Goal: Task Accomplishment & Management: Manage account settings

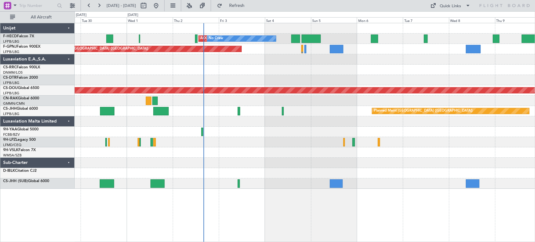
click at [234, 147] on div "AOG Maint Paris ([GEOGRAPHIC_DATA]) No Crew No Crew Planned Maint [GEOGRAPHIC_D…" at bounding box center [305, 105] width 460 height 165
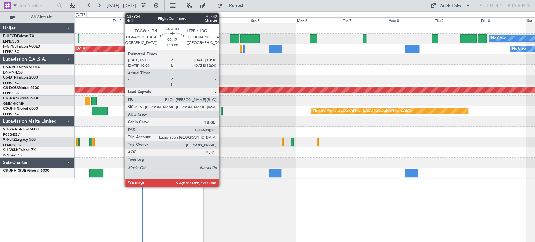
click at [221, 111] on div at bounding box center [221, 111] width 2 height 8
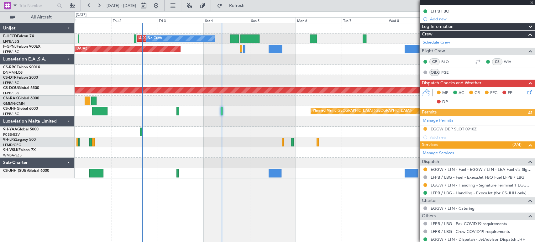
scroll to position [55, 0]
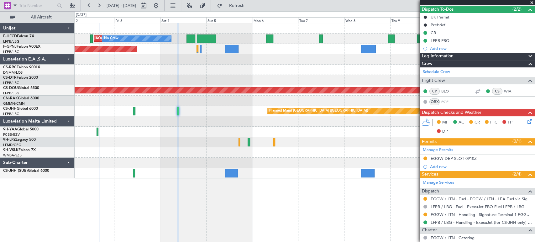
click at [168, 80] on div "No Crew AOG Maint [GEOGRAPHIC_DATA] ([GEOGRAPHIC_DATA]) No Crew Planned Maint […" at bounding box center [305, 100] width 460 height 155
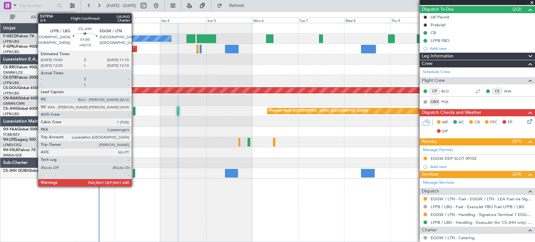
click at [134, 111] on div at bounding box center [134, 111] width 3 height 8
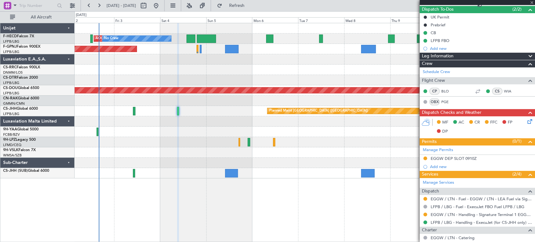
type input "+00:15"
type input "3"
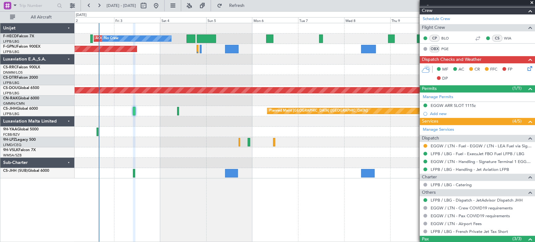
scroll to position [104, 0]
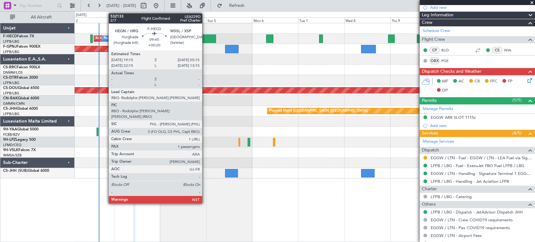
click at [205, 35] on div at bounding box center [206, 38] width 19 height 8
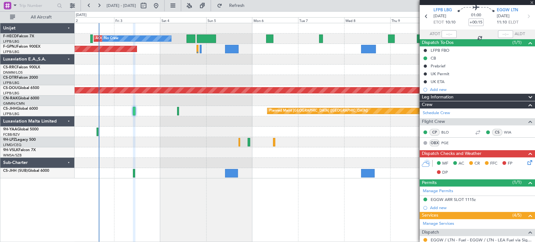
scroll to position [0, 0]
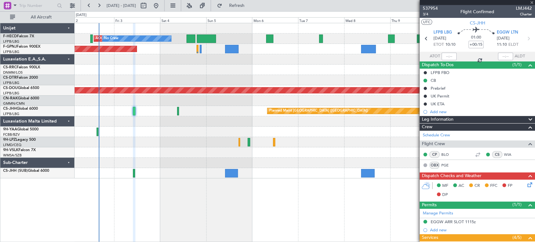
type input "+00:20"
type input "1"
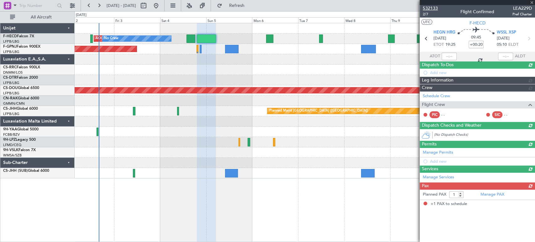
click at [432, 6] on span "532133" at bounding box center [429, 8] width 15 height 7
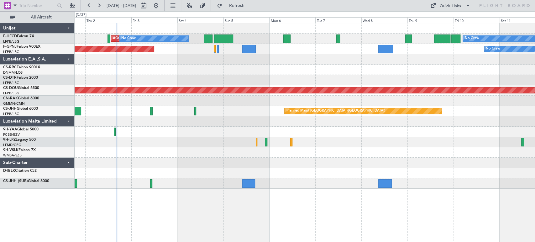
click at [208, 82] on div at bounding box center [305, 80] width 460 height 10
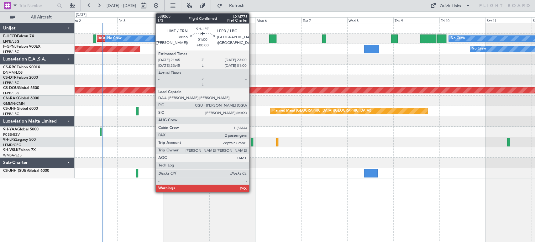
click at [252, 140] on div at bounding box center [252, 142] width 3 height 8
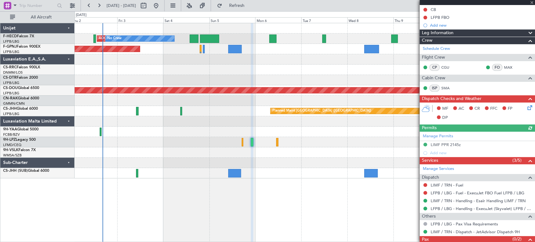
scroll to position [90, 0]
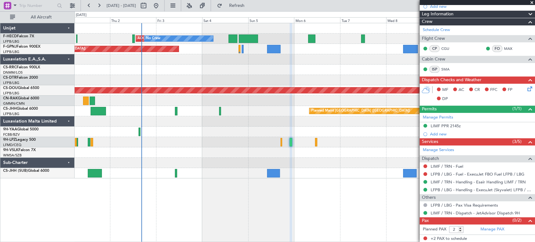
click at [230, 133] on div at bounding box center [305, 132] width 460 height 10
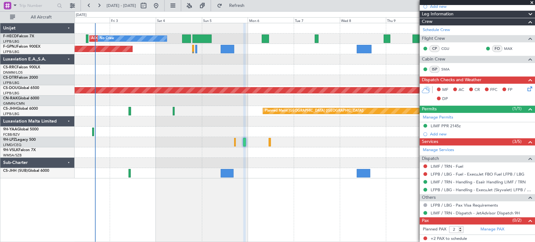
click at [183, 137] on div "No Crew AOG Maint [GEOGRAPHIC_DATA] ([GEOGRAPHIC_DATA]) No Crew Planned Maint […" at bounding box center [305, 100] width 460 height 155
click at [160, 130] on div at bounding box center [305, 132] width 460 height 10
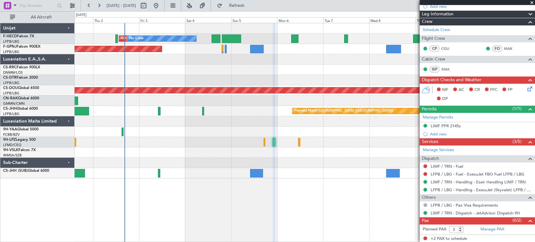
click at [285, 65] on div at bounding box center [305, 70] width 460 height 10
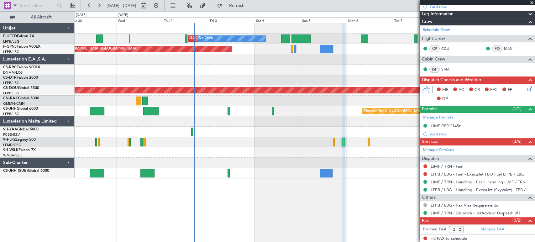
click at [307, 67] on div at bounding box center [305, 70] width 460 height 10
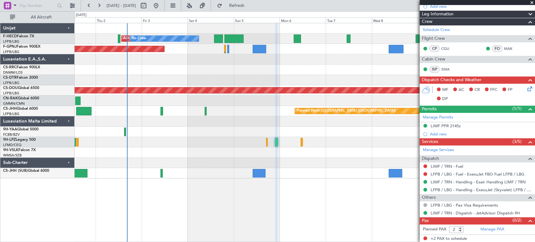
click at [241, 85] on div "AOG Maint Paris ([GEOGRAPHIC_DATA]) No Crew No Crew Planned Maint [GEOGRAPHIC_D…" at bounding box center [305, 100] width 460 height 155
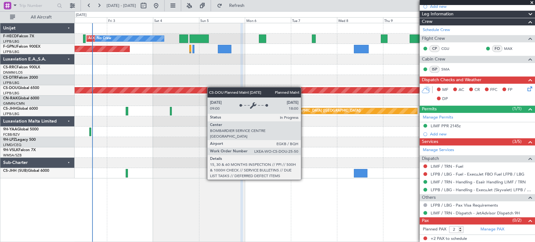
click at [190, 88] on div "AOG Maint Paris ([GEOGRAPHIC_DATA]) No Crew No Crew Planned Maint [GEOGRAPHIC_D…" at bounding box center [305, 100] width 460 height 155
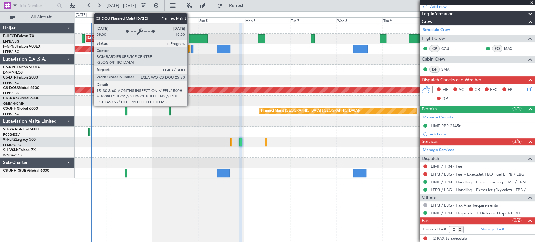
click at [199, 83] on div "AOG Maint Paris ([GEOGRAPHIC_DATA]) No Crew No Crew Planned Maint [GEOGRAPHIC_D…" at bounding box center [305, 100] width 460 height 155
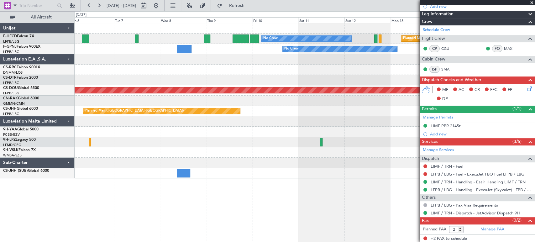
click at [155, 119] on div "No Crew Planned Maint [GEOGRAPHIC_DATA] ([GEOGRAPHIC_DATA]) No Crew AOG Maint […" at bounding box center [305, 100] width 460 height 155
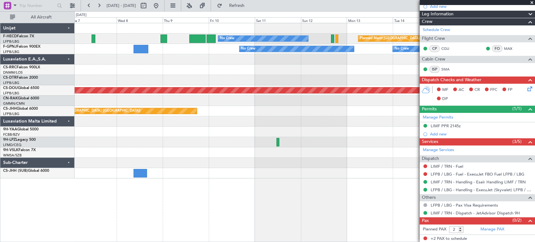
click at [157, 115] on div "Planned Maint [GEOGRAPHIC_DATA] ([GEOGRAPHIC_DATA])" at bounding box center [305, 111] width 460 height 10
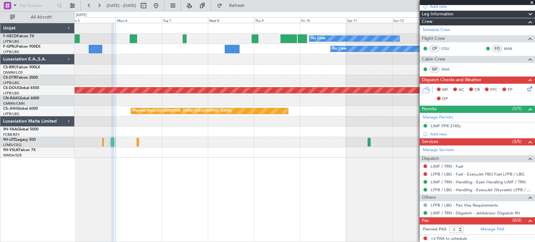
click at [388, 107] on div "Planned Maint [GEOGRAPHIC_DATA] ([GEOGRAPHIC_DATA]) No Crew No Crew AOG Maint […" at bounding box center [305, 90] width 460 height 134
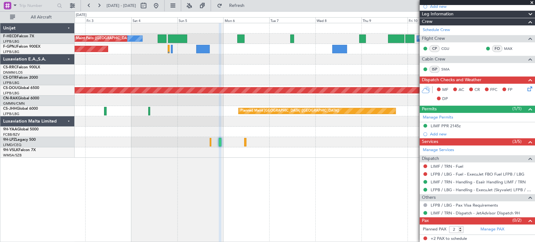
click at [324, 85] on div "No Crew No Crew AOG Maint [GEOGRAPHIC_DATA] ([GEOGRAPHIC_DATA]) Planned Maint […" at bounding box center [305, 90] width 460 height 134
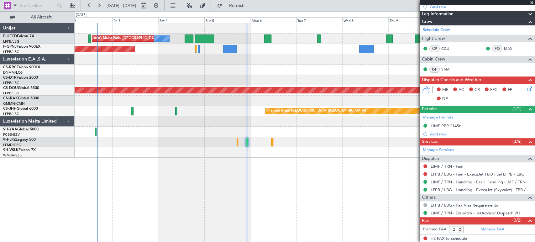
click at [346, 88] on div "Planned Maint London ([GEOGRAPHIC_DATA])" at bounding box center [305, 90] width 460 height 10
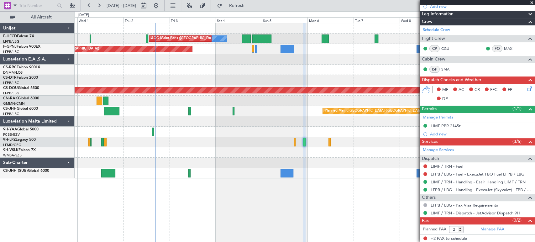
click at [203, 146] on div at bounding box center [305, 142] width 460 height 10
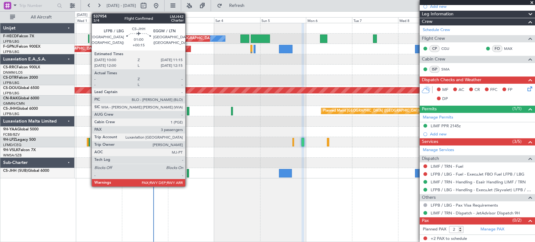
click at [188, 109] on div at bounding box center [188, 111] width 3 height 8
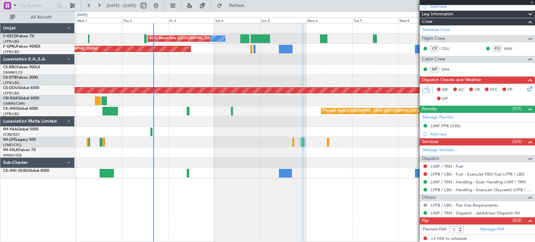
type input "+00:15"
type input "3"
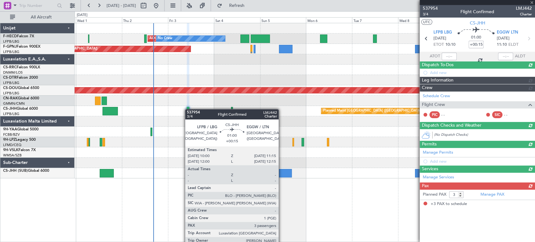
scroll to position [0, 0]
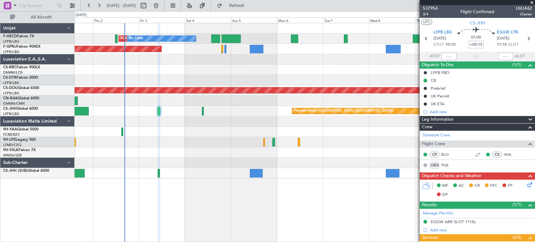
click at [217, 98] on div at bounding box center [305, 101] width 460 height 10
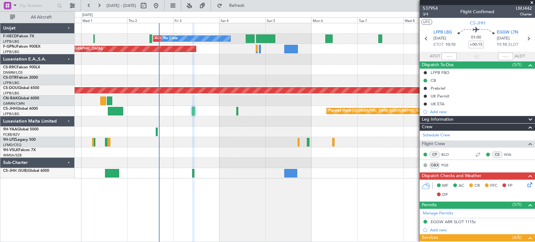
click at [225, 97] on div at bounding box center [305, 101] width 460 height 10
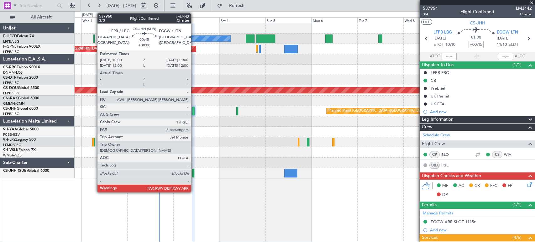
click at [193, 172] on div at bounding box center [193, 173] width 2 height 8
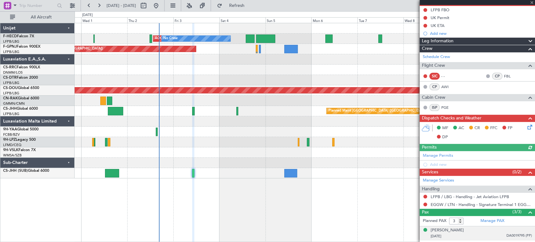
scroll to position [95, 0]
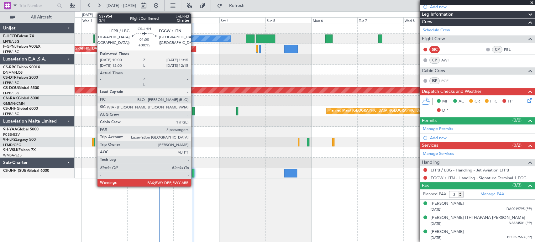
click at [194, 109] on div at bounding box center [193, 111] width 3 height 8
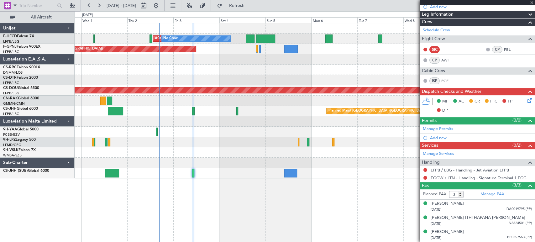
type input "+00:15"
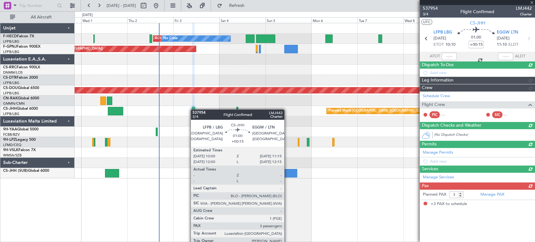
scroll to position [0, 0]
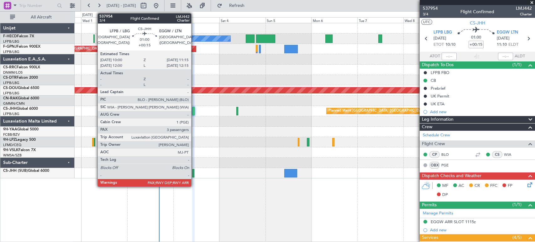
click at [194, 109] on div at bounding box center [193, 111] width 3 height 8
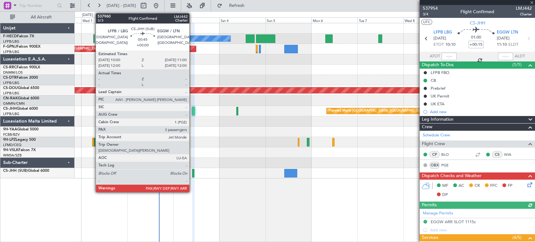
click at [192, 171] on div at bounding box center [193, 173] width 2 height 8
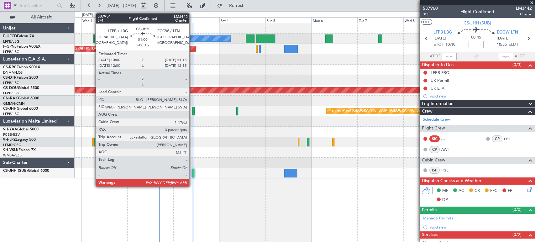
click at [192, 108] on div at bounding box center [193, 111] width 3 height 8
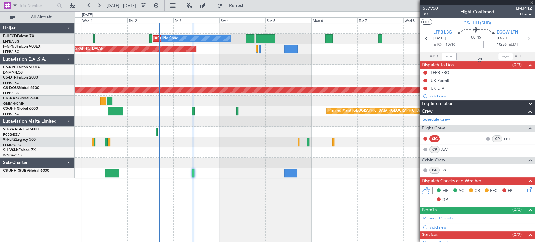
type input "+00:15"
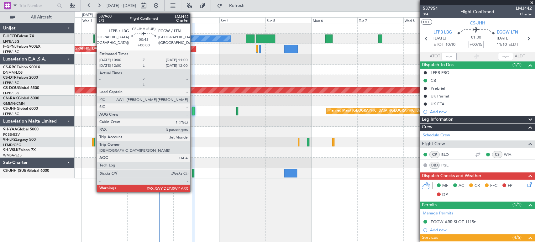
click at [193, 170] on div at bounding box center [193, 173] width 2 height 8
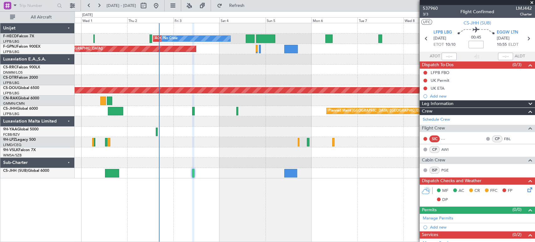
click at [182, 148] on div at bounding box center [305, 152] width 460 height 10
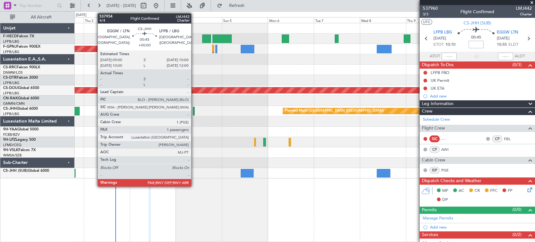
click at [194, 111] on div at bounding box center [194, 111] width 2 height 8
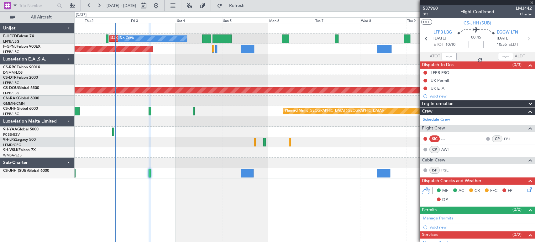
type input "4"
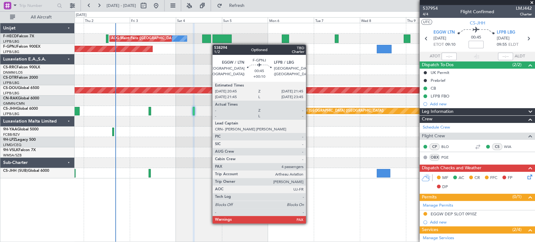
click at [291, 47] on div "No Crew AOG Maint [GEOGRAPHIC_DATA] ([GEOGRAPHIC_DATA]) No Crew Planned Maint […" at bounding box center [305, 100] width 460 height 155
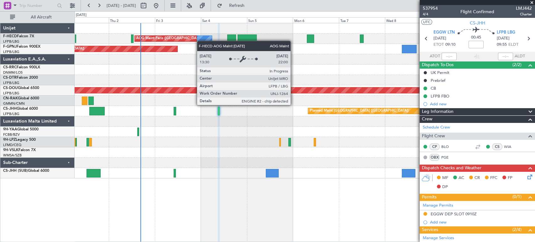
click at [189, 38] on div "No Crew AOG Maint [GEOGRAPHIC_DATA] ([GEOGRAPHIC_DATA]) No Crew Planned Maint […" at bounding box center [305, 39] width 460 height 10
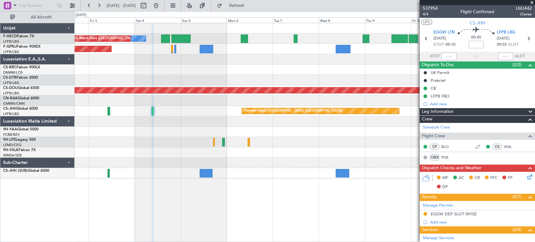
click at [218, 41] on div "No Crew AOG Maint [GEOGRAPHIC_DATA] ([GEOGRAPHIC_DATA]) No Crew Planned Maint […" at bounding box center [305, 100] width 460 height 155
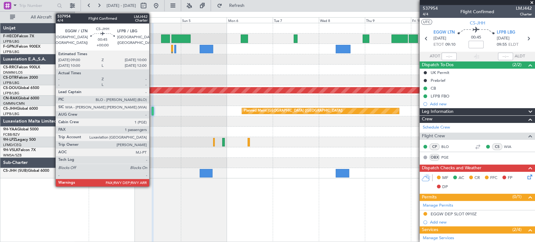
click at [152, 110] on div at bounding box center [153, 111] width 2 height 8
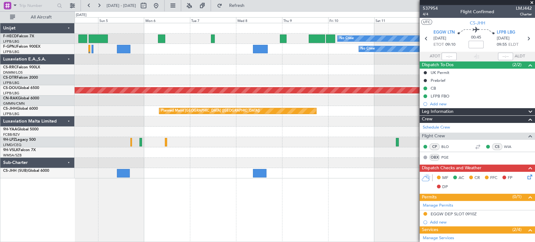
click at [258, 89] on div "No Crew Planned Maint [GEOGRAPHIC_DATA] ([GEOGRAPHIC_DATA]) AOG Maint [GEOGRAPH…" at bounding box center [305, 100] width 460 height 155
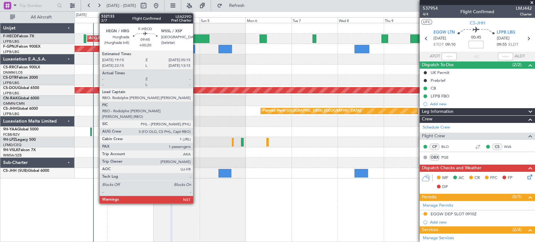
click at [195, 38] on div at bounding box center [199, 38] width 19 height 8
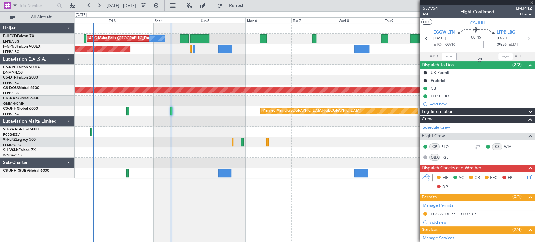
type input "+00:20"
type input "1"
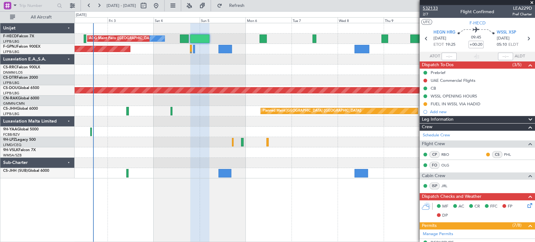
click at [433, 9] on span "532133" at bounding box center [429, 8] width 15 height 7
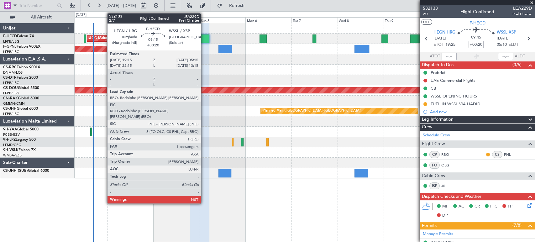
click at [204, 35] on div at bounding box center [199, 38] width 19 height 8
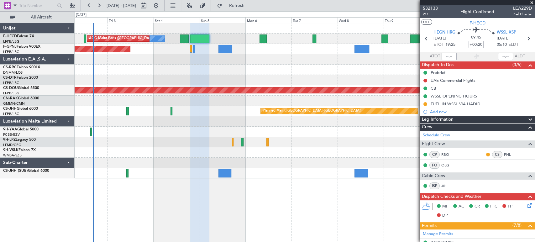
click at [433, 7] on span "532133" at bounding box center [429, 8] width 15 height 7
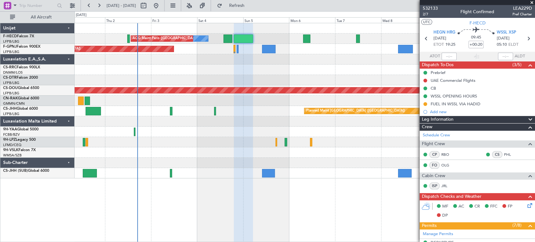
click at [281, 105] on div "No Crew AOG Maint [GEOGRAPHIC_DATA] ([GEOGRAPHIC_DATA]) No Crew Planned Maint […" at bounding box center [305, 100] width 460 height 155
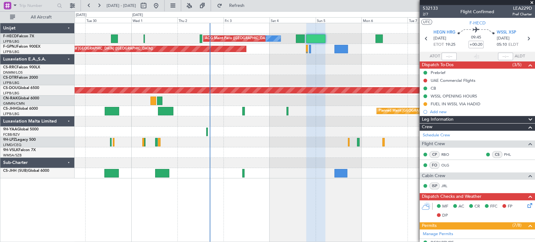
click at [256, 83] on div "No Crew AOG Maint [GEOGRAPHIC_DATA] ([GEOGRAPHIC_DATA]) No Crew Planned Maint […" at bounding box center [305, 100] width 460 height 155
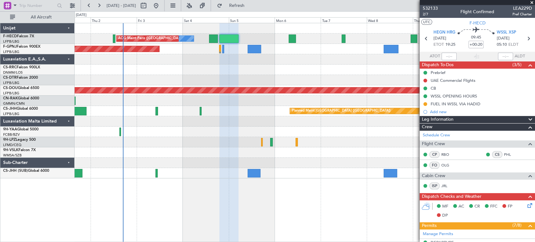
click at [135, 85] on div "No Crew AOG Maint [GEOGRAPHIC_DATA] ([GEOGRAPHIC_DATA]) No Crew Planned Maint […" at bounding box center [305, 100] width 460 height 155
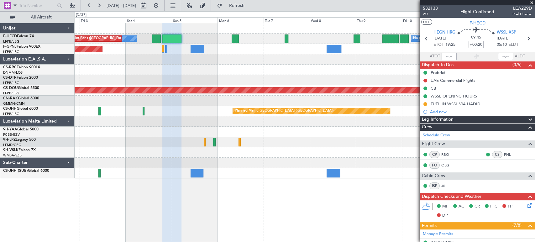
click at [145, 75] on div "No Crew AOG Maint [GEOGRAPHIC_DATA] ([GEOGRAPHIC_DATA]) No Crew Planned Maint […" at bounding box center [305, 100] width 460 height 155
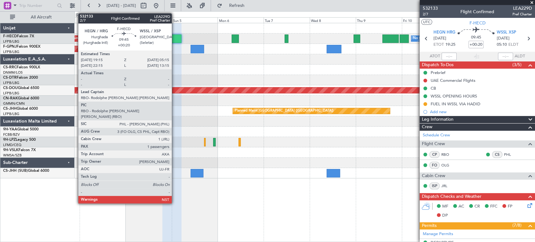
click at [173, 37] on div at bounding box center [171, 38] width 19 height 8
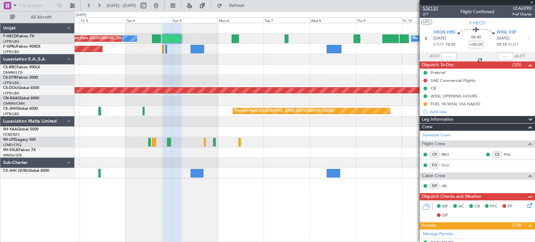
click at [423, 8] on span "532133" at bounding box center [429, 8] width 15 height 7
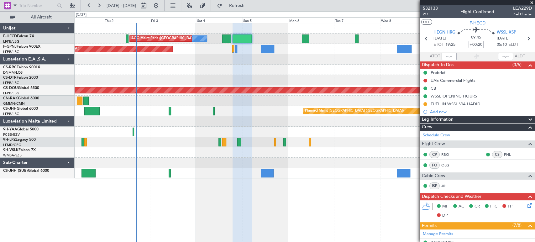
click at [232, 59] on div at bounding box center [305, 59] width 460 height 10
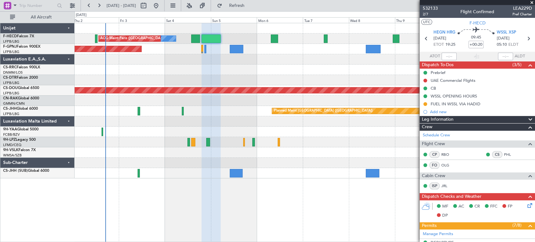
click at [259, 124] on div at bounding box center [305, 121] width 460 height 10
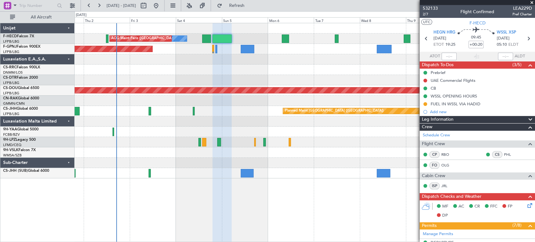
click at [277, 121] on div at bounding box center [305, 121] width 460 height 10
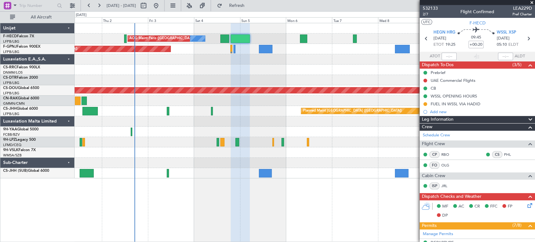
click at [236, 118] on div "No Crew AOG Maint [GEOGRAPHIC_DATA] ([GEOGRAPHIC_DATA]) No Crew Planned Maint […" at bounding box center [305, 100] width 460 height 155
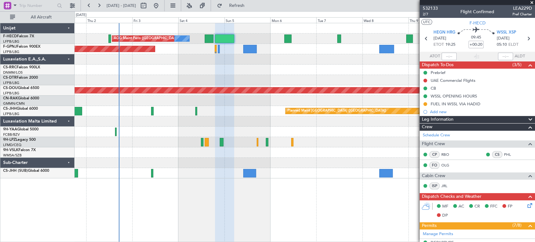
click at [233, 118] on div at bounding box center [305, 121] width 460 height 10
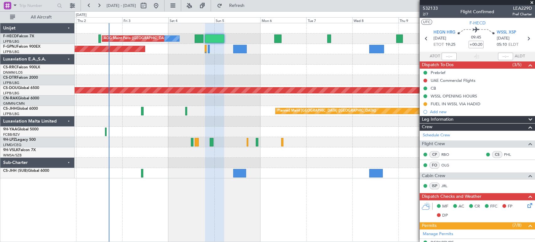
click at [215, 119] on div at bounding box center [305, 121] width 460 height 10
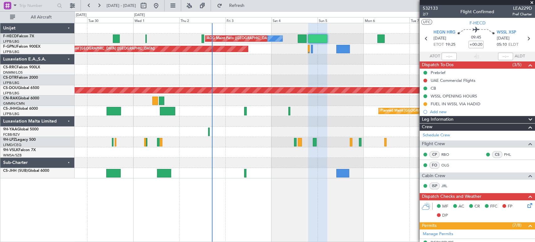
click at [348, 67] on div "No Crew AOG Maint [GEOGRAPHIC_DATA] ([GEOGRAPHIC_DATA]) No Crew Planned Maint […" at bounding box center [305, 100] width 460 height 155
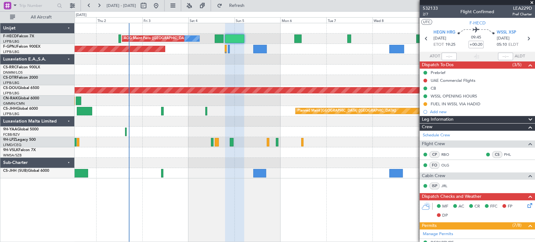
click at [89, 80] on div "No Crew AOG Maint [GEOGRAPHIC_DATA] ([GEOGRAPHIC_DATA]) No Crew Planned Maint […" at bounding box center [305, 100] width 460 height 155
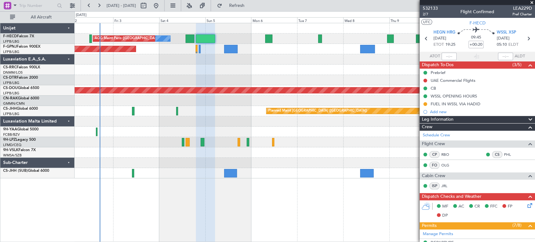
click at [200, 70] on div at bounding box center [305, 70] width 460 height 10
